Goal: Information Seeking & Learning: Learn about a topic

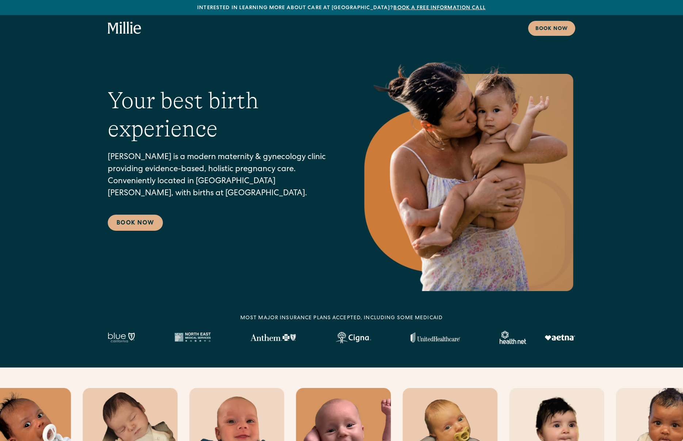
scroll to position [150, 0]
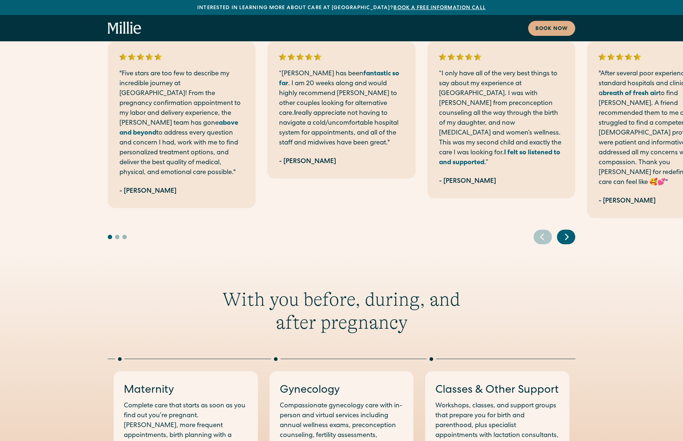
scroll to position [506, 0]
